Goal: Check status

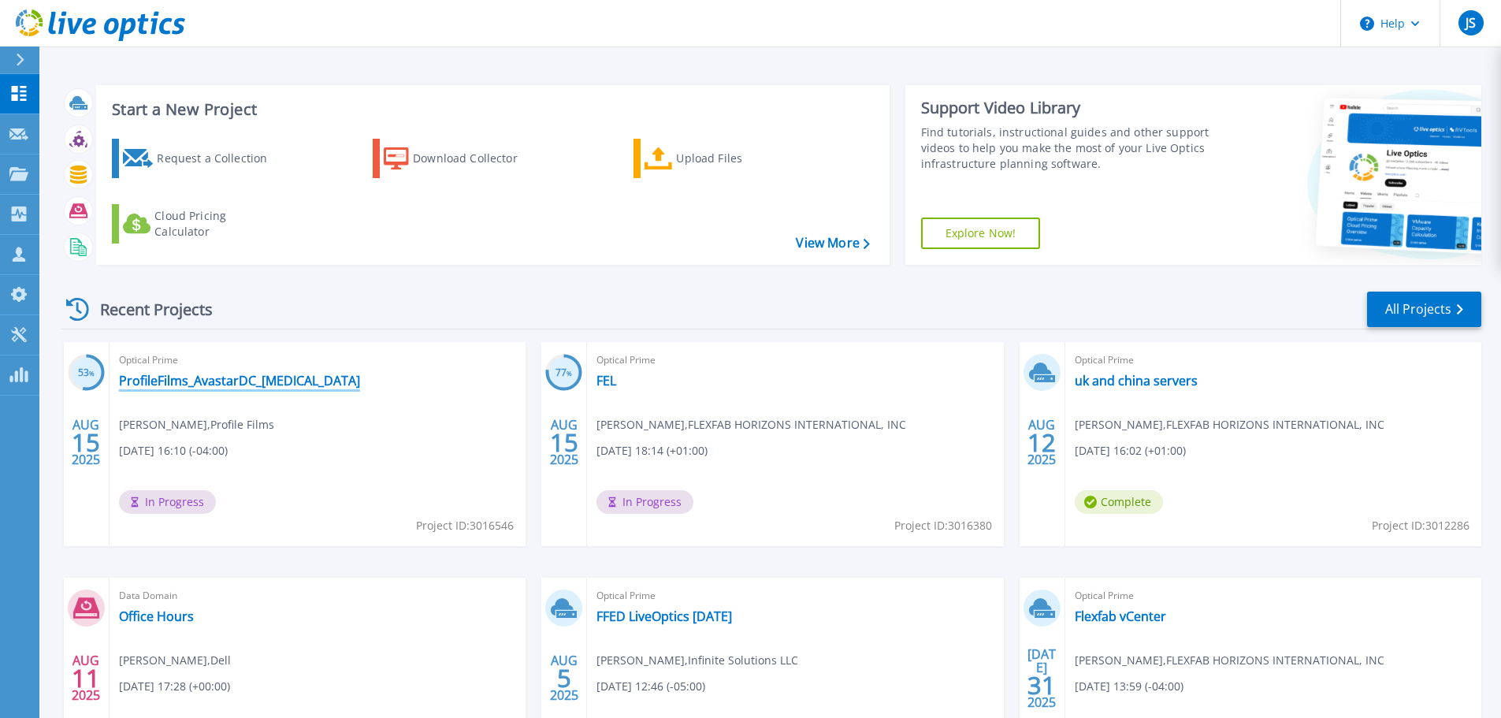
click at [245, 380] on link "ProfileFilms_AvastarDC_[MEDICAL_DATA]" at bounding box center [239, 381] width 241 height 16
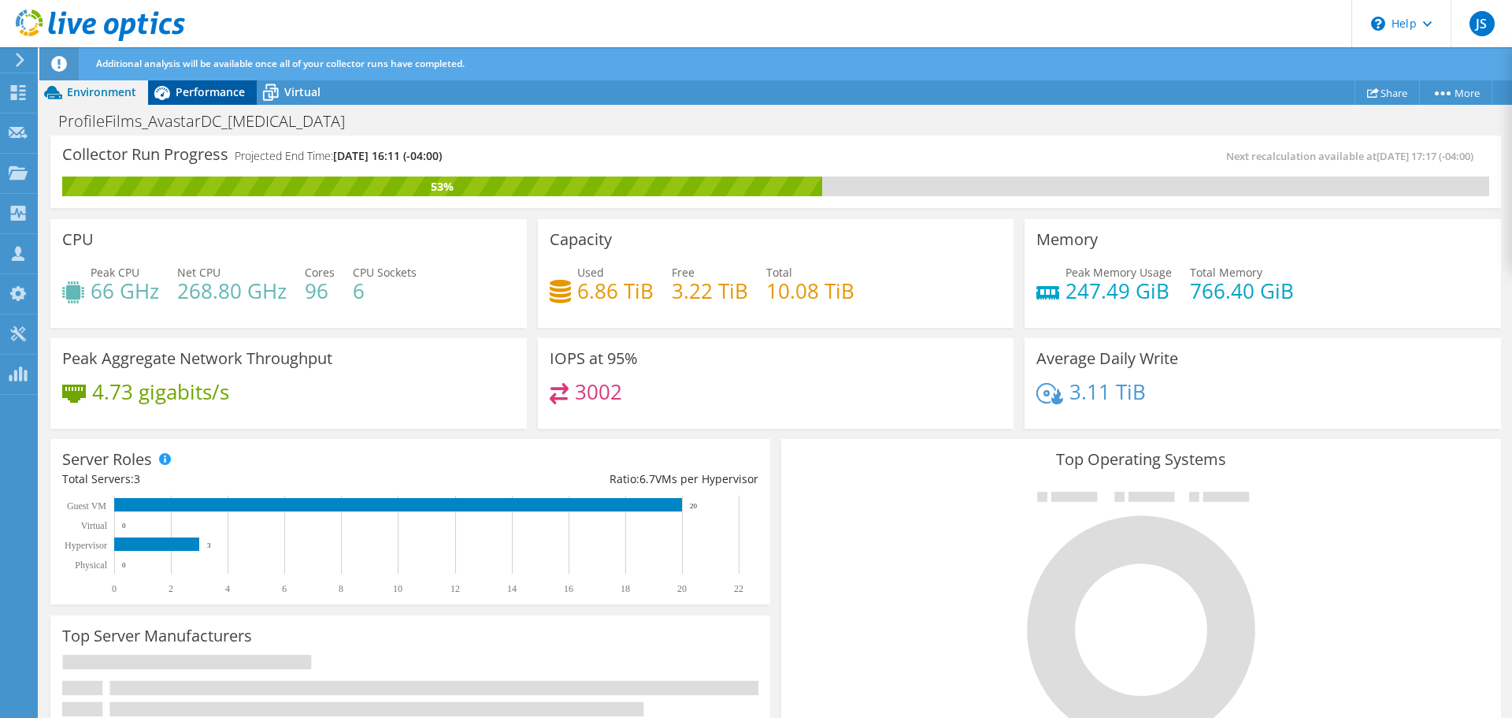
click at [214, 95] on span "Performance" at bounding box center [210, 91] width 69 height 15
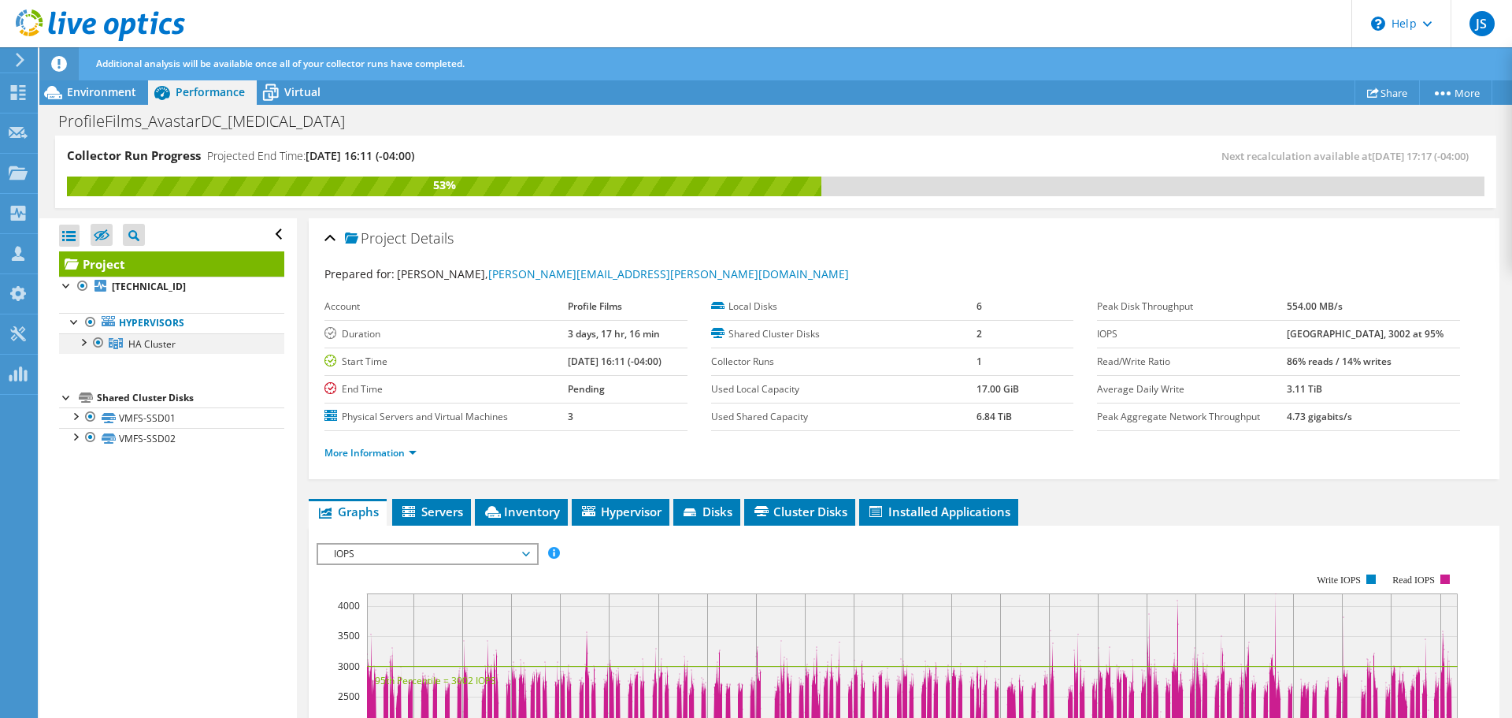
click at [83, 338] on div at bounding box center [83, 341] width 16 height 16
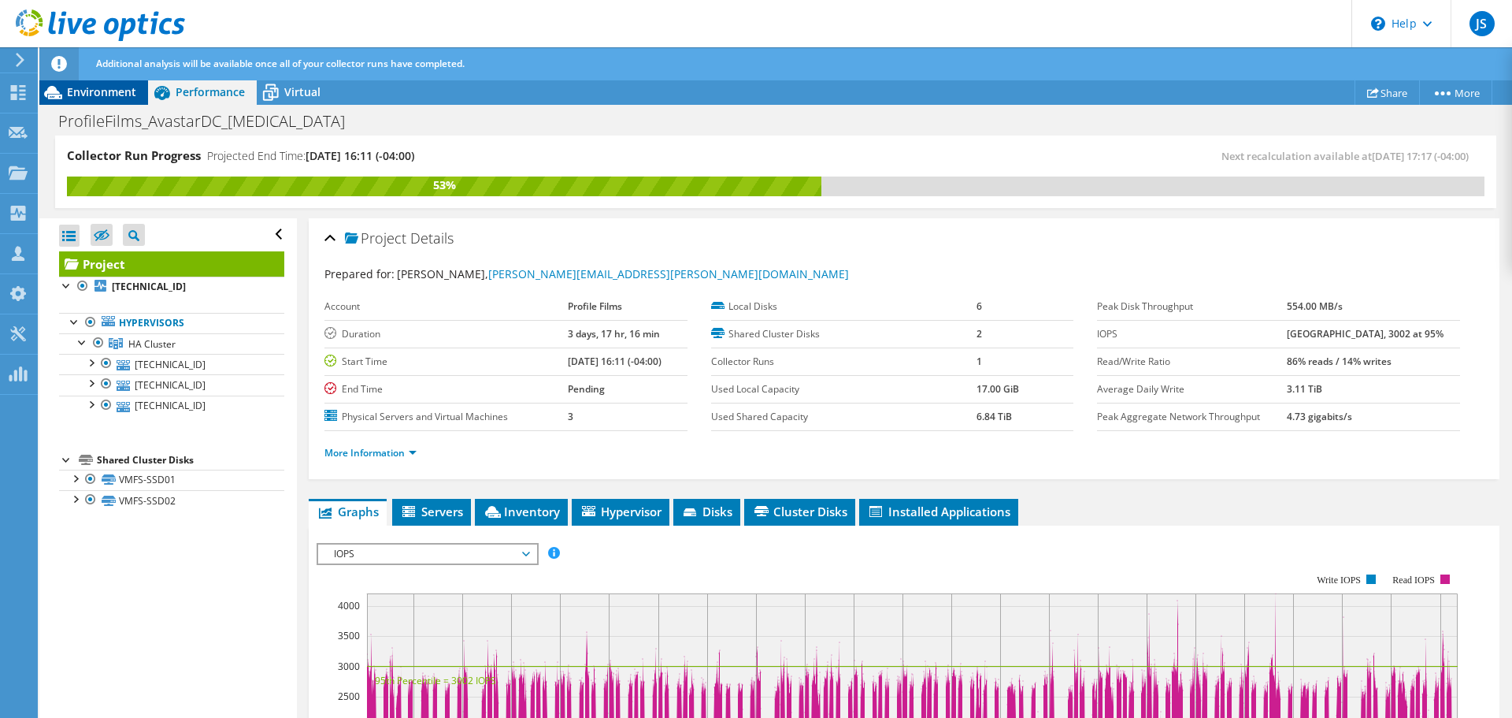
click at [102, 95] on span "Environment" at bounding box center [101, 91] width 69 height 15
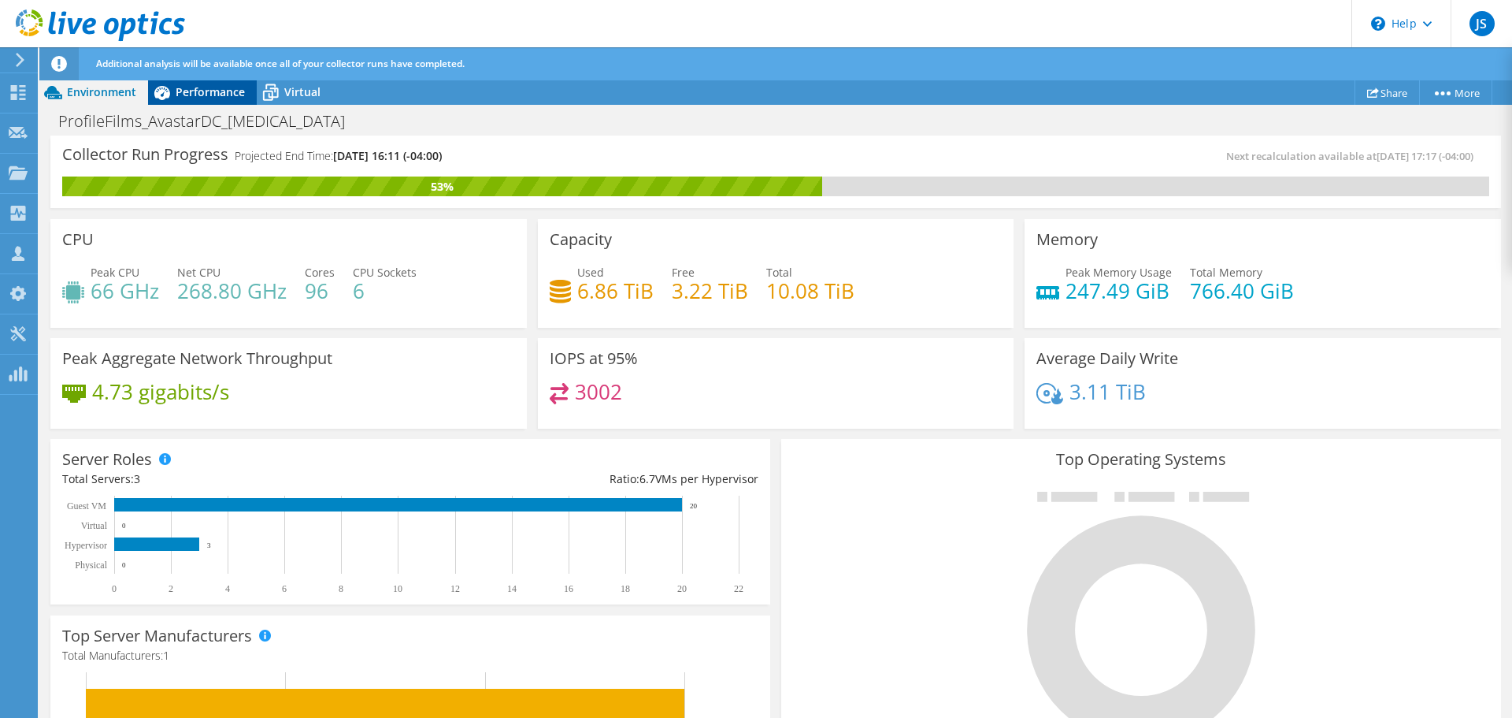
click at [203, 88] on span "Performance" at bounding box center [210, 91] width 69 height 15
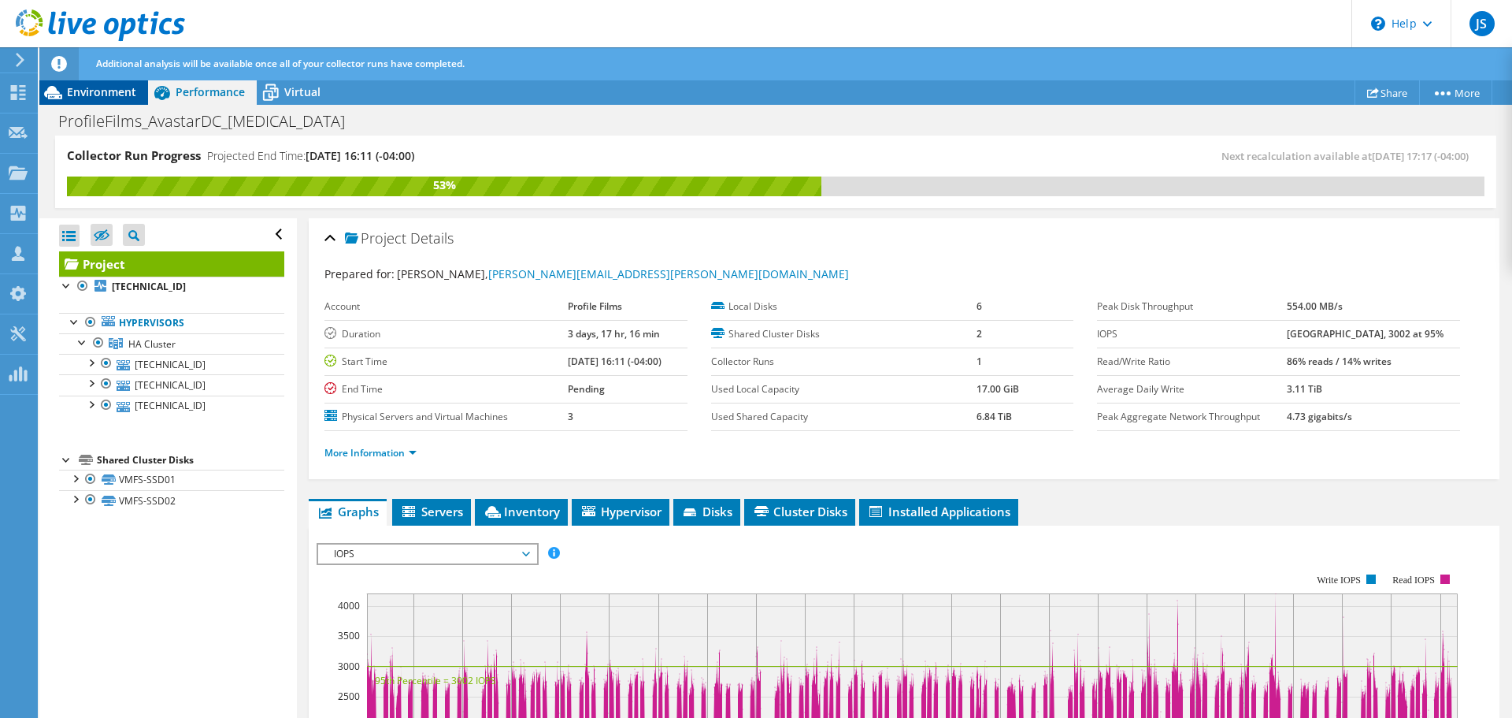
click at [104, 95] on span "Environment" at bounding box center [101, 91] width 69 height 15
